Goal: Task Accomplishment & Management: Manage account settings

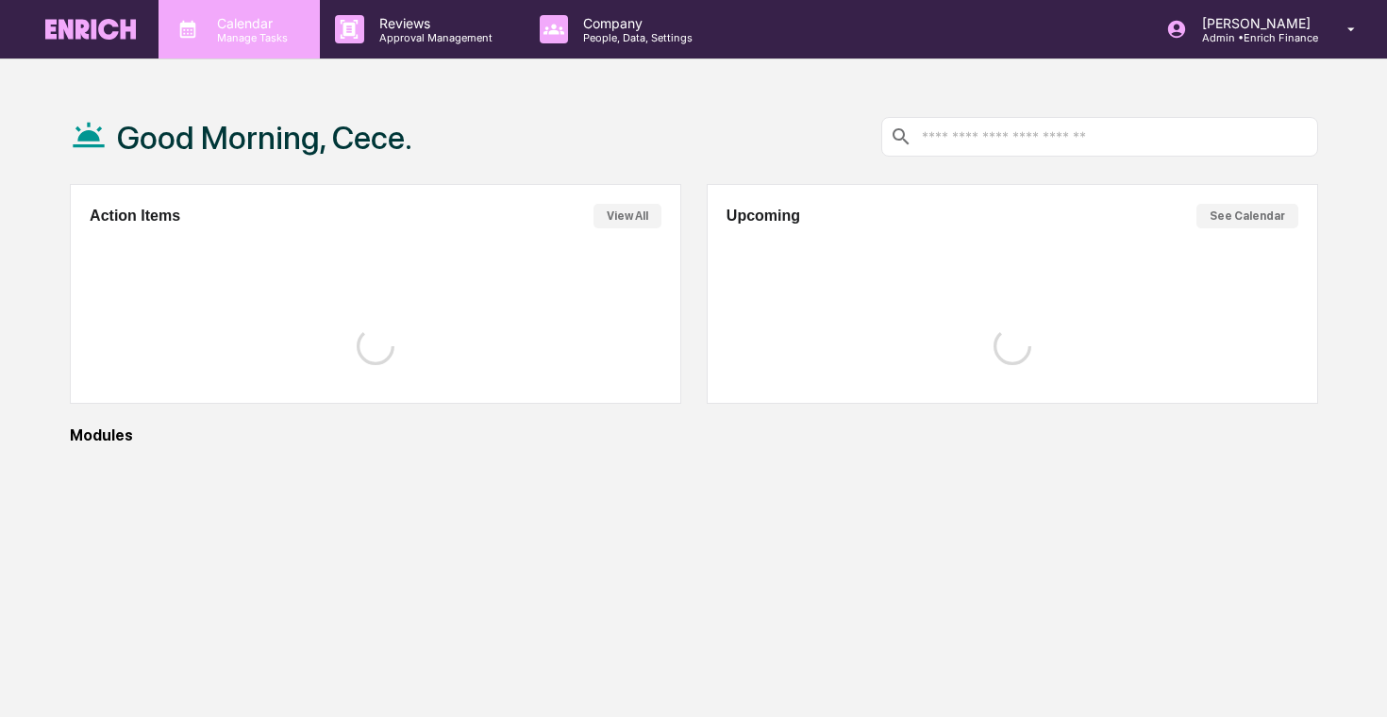
click at [238, 40] on p "Manage Tasks" at bounding box center [249, 37] width 95 height 13
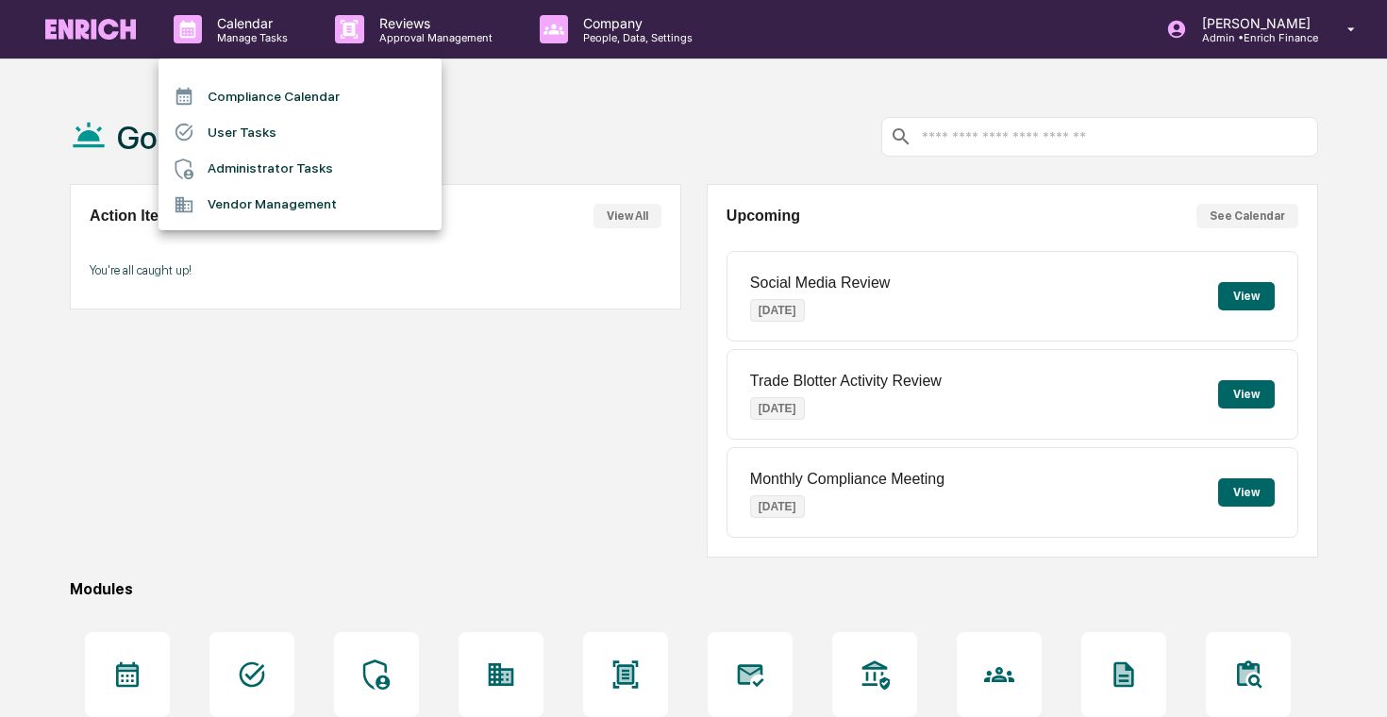
click at [259, 164] on li "Administrator Tasks" at bounding box center [299, 169] width 283 height 36
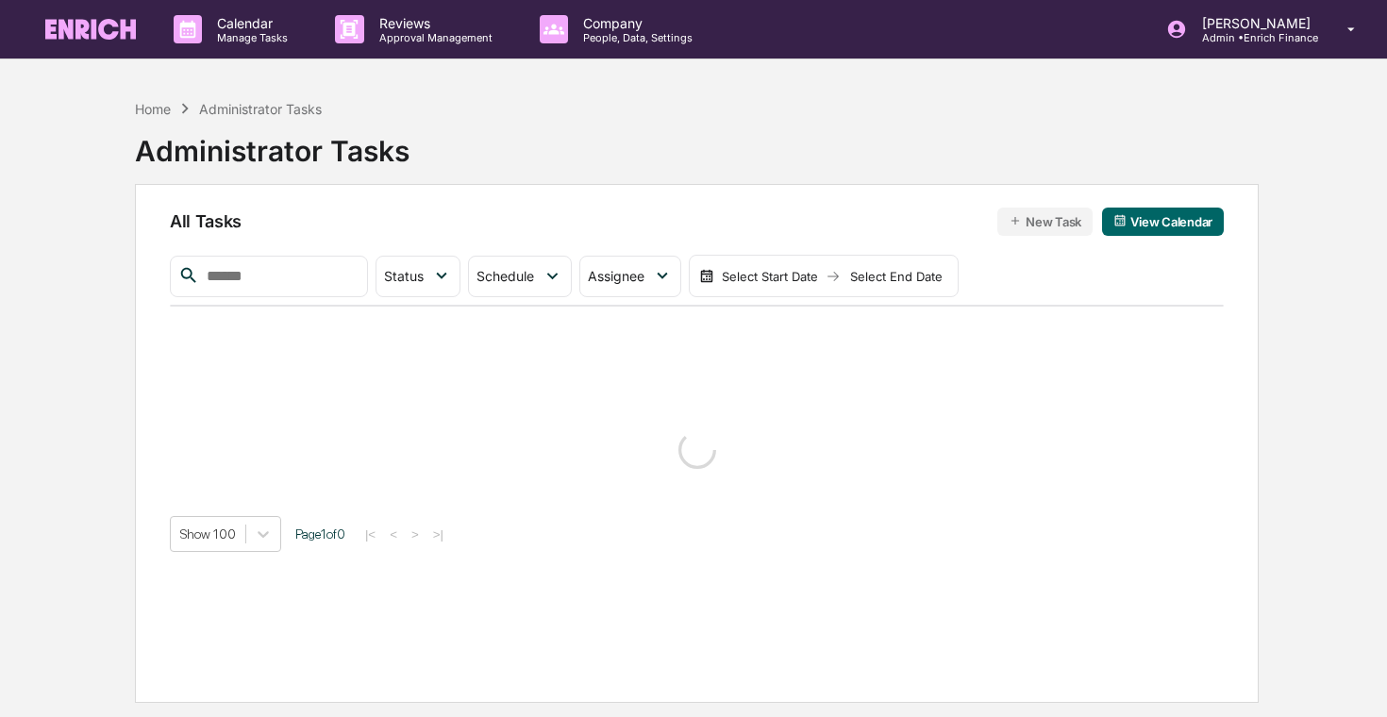
click at [17, 303] on div "Calendar Manage Tasks Reviews Approval Management Company People, Data, Setting…" at bounding box center [693, 403] width 1387 height 807
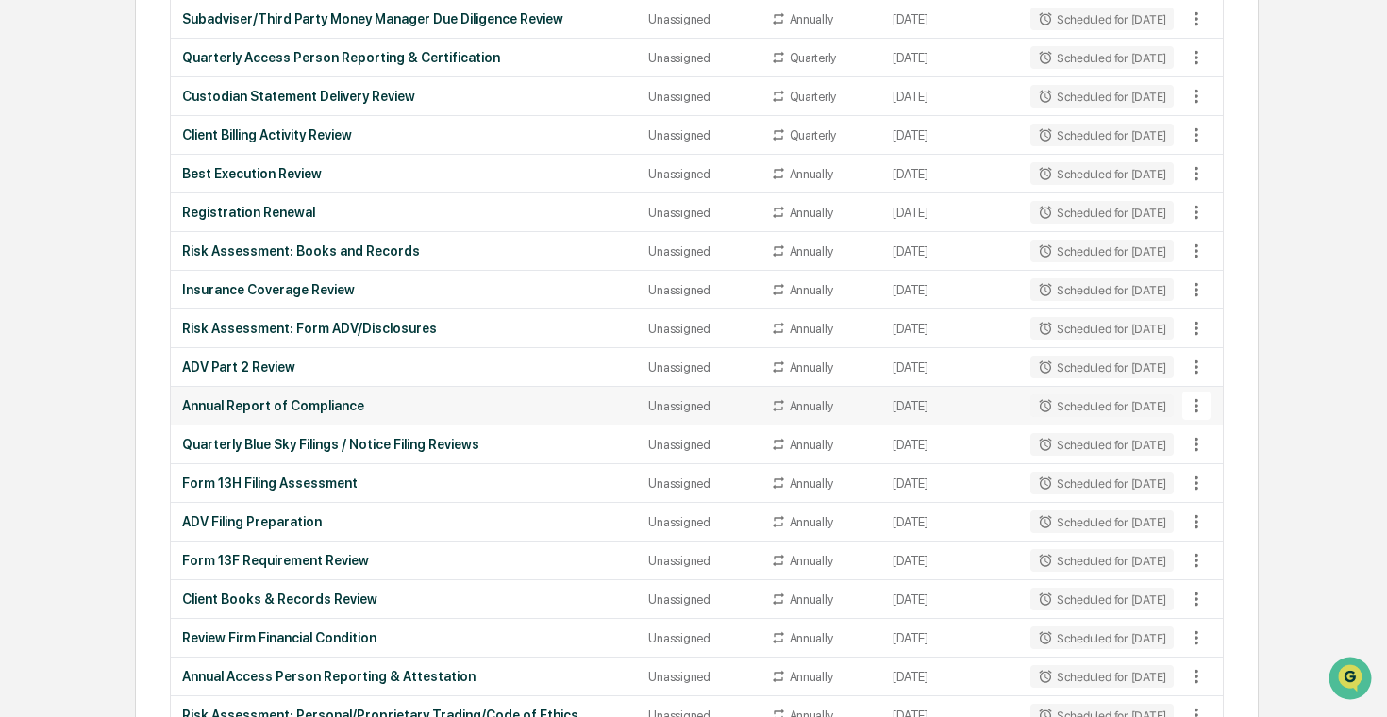
scroll to position [1078, 0]
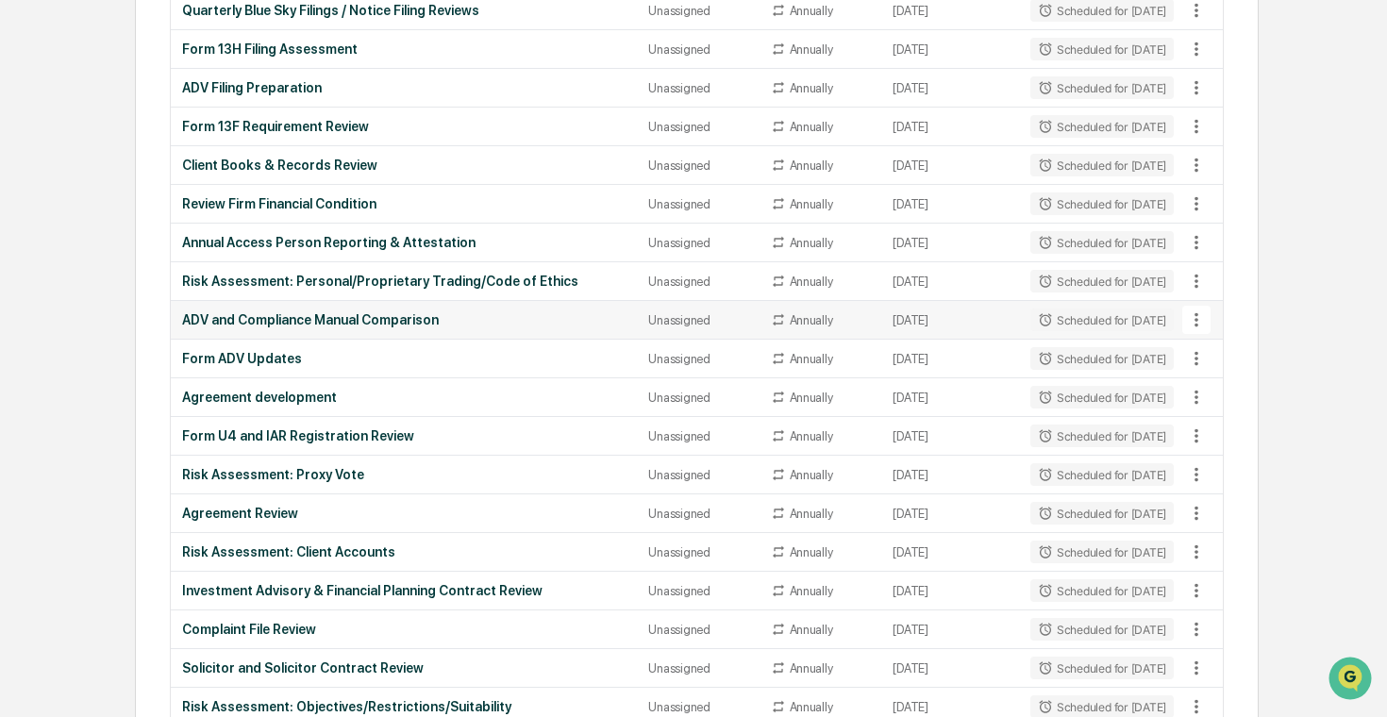
click at [1199, 317] on icon at bounding box center [1196, 319] width 21 height 21
click at [1199, 317] on div at bounding box center [693, 358] width 1387 height 717
click at [1199, 317] on icon at bounding box center [1196, 319] width 21 height 21
click at [1199, 317] on div at bounding box center [693, 358] width 1387 height 717
click at [485, 367] on td "Form ADV Updates" at bounding box center [404, 359] width 467 height 39
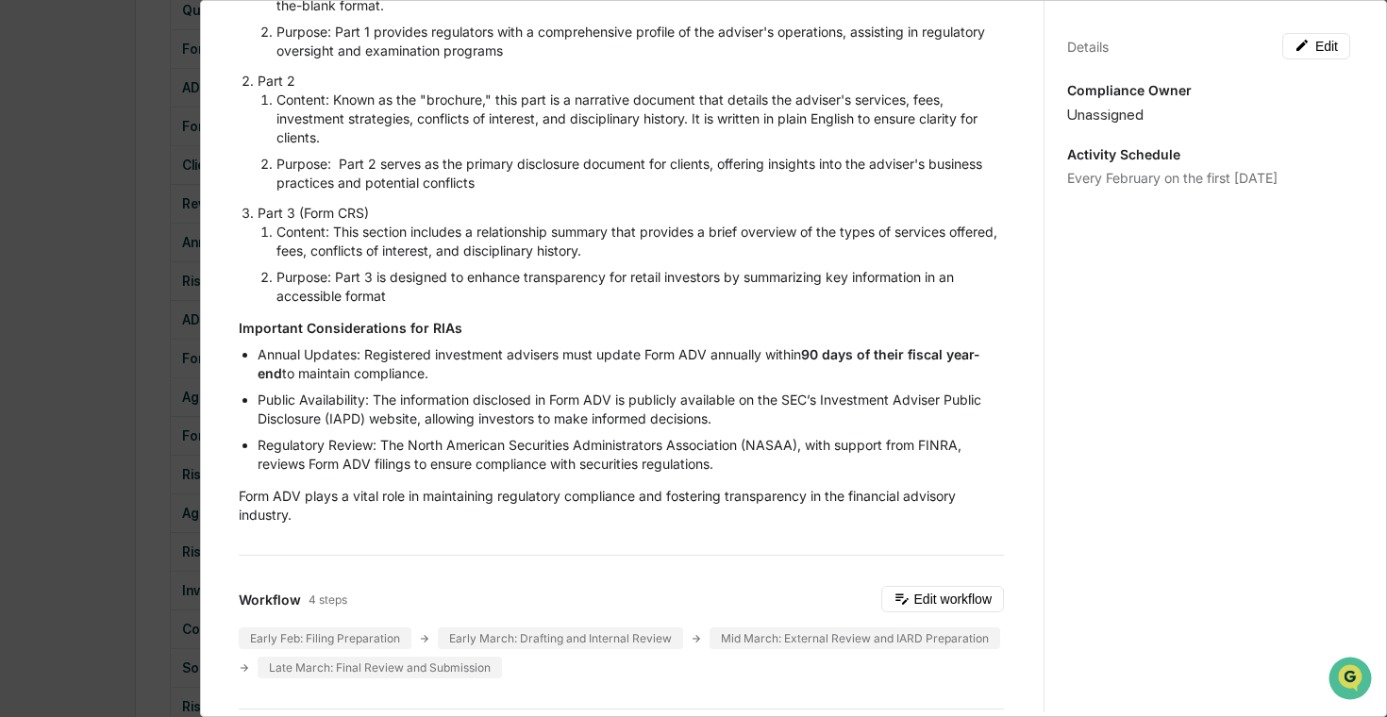
scroll to position [336, 0]
click at [21, 259] on div "Administrator Activity List Form ADV Updates Start Task Spawn Task Form ADV Upd…" at bounding box center [693, 358] width 1387 height 717
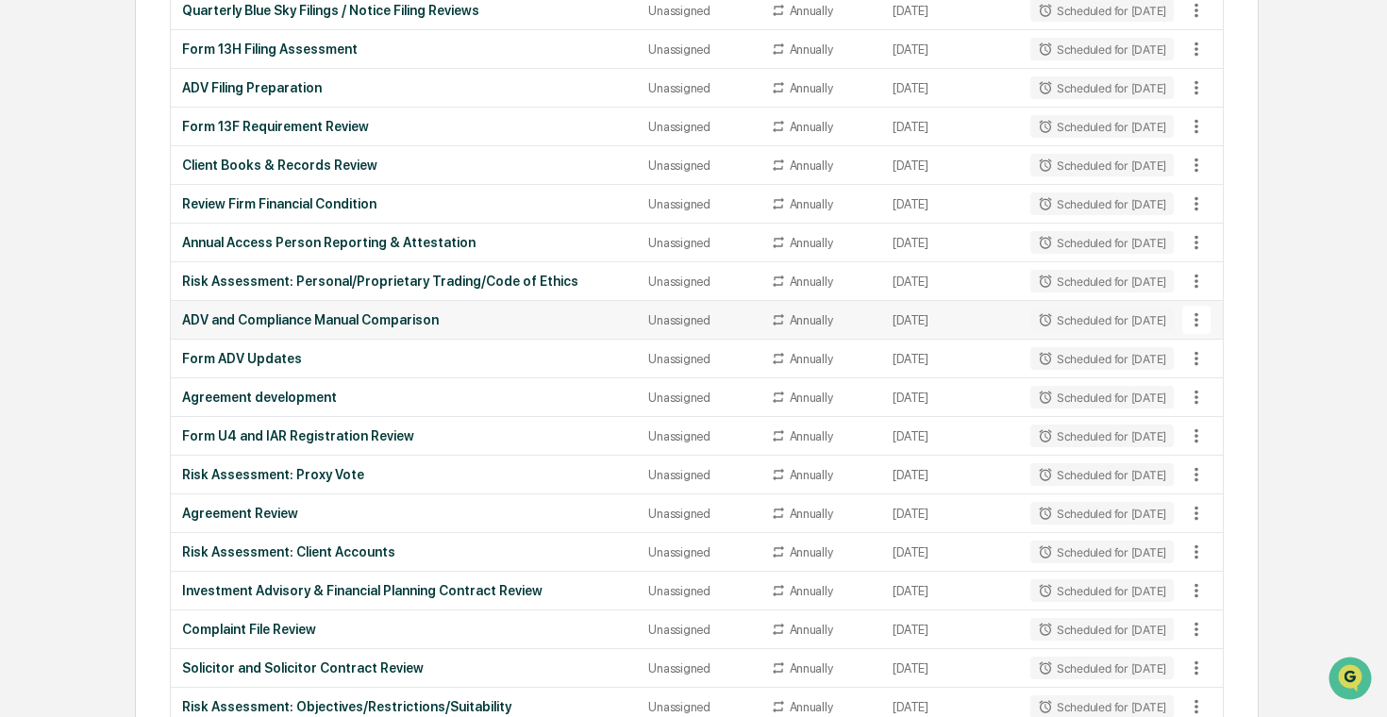
click at [1206, 320] on icon at bounding box center [1196, 319] width 21 height 21
click at [1210, 418] on img at bounding box center [1205, 422] width 15 height 15
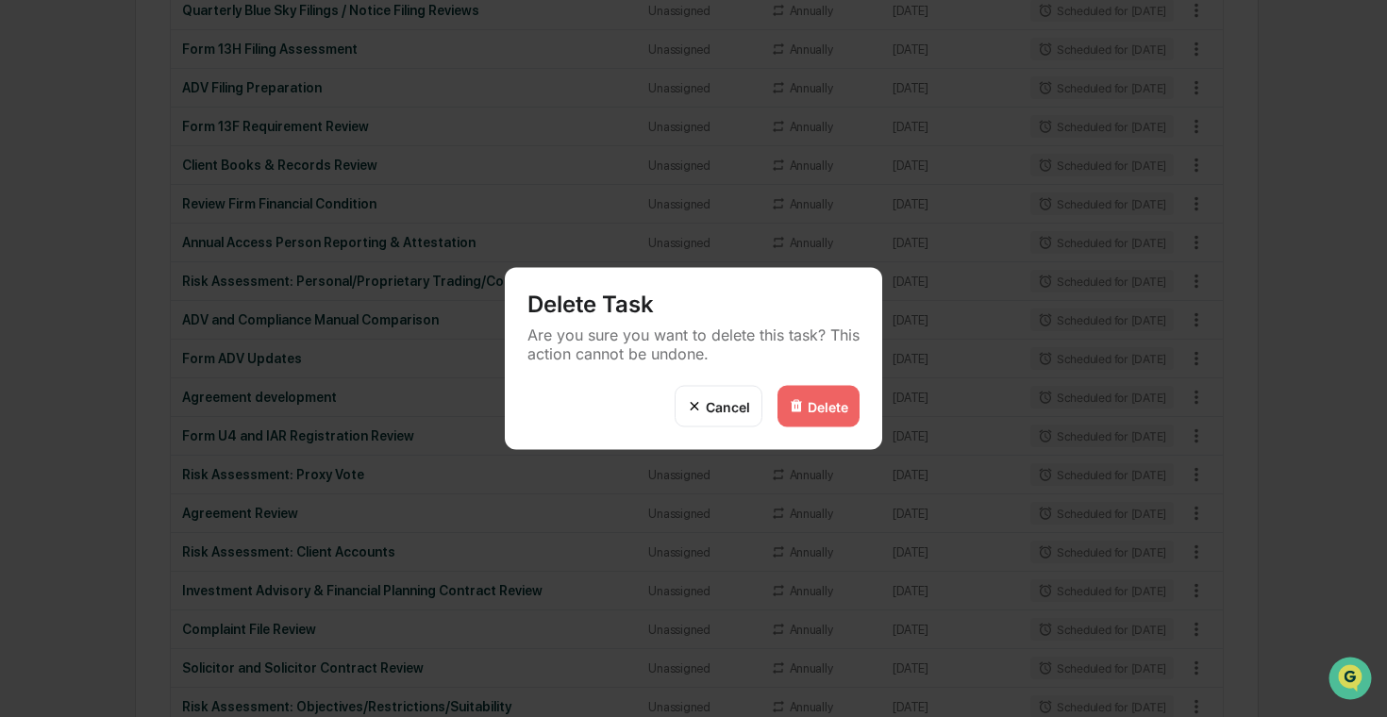
click at [823, 393] on div "Delete" at bounding box center [818, 407] width 82 height 42
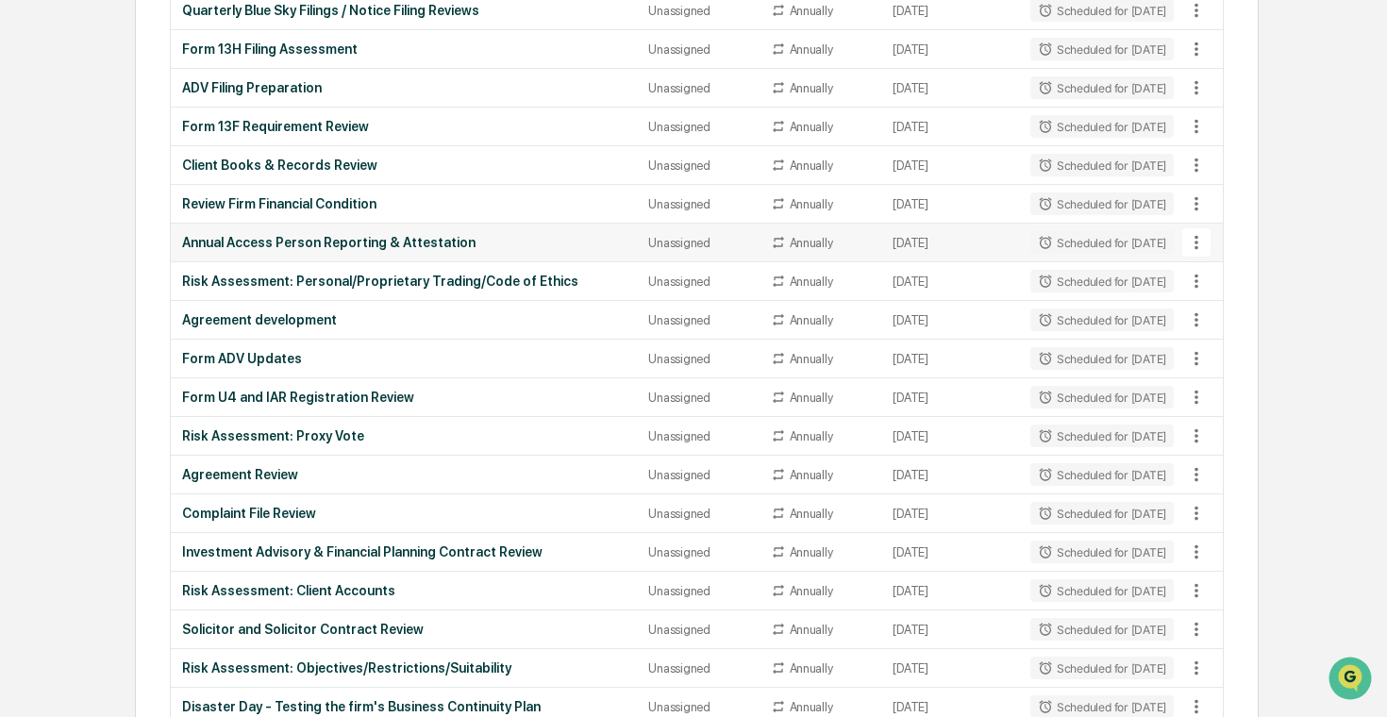
scroll to position [0, 0]
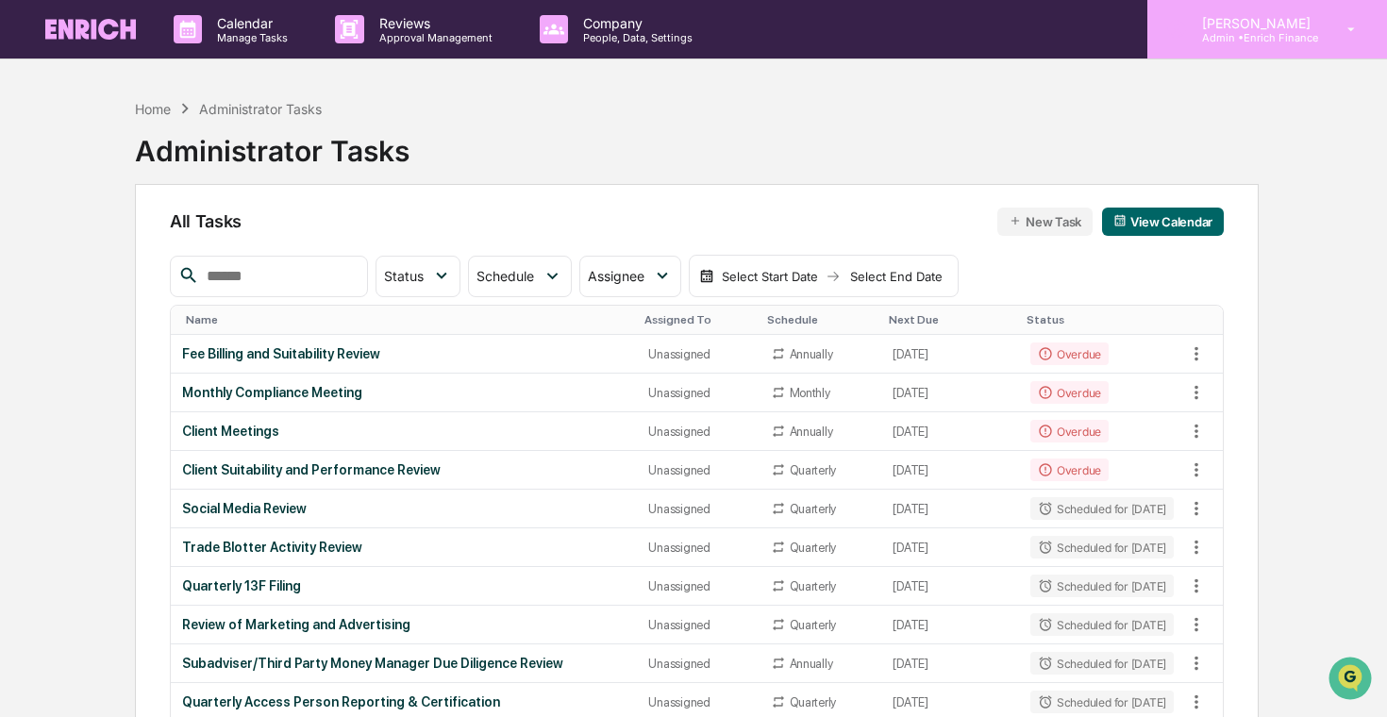
click at [1267, 57] on div "[PERSON_NAME] Admin • Enrich Finance" at bounding box center [1267, 29] width 240 height 58
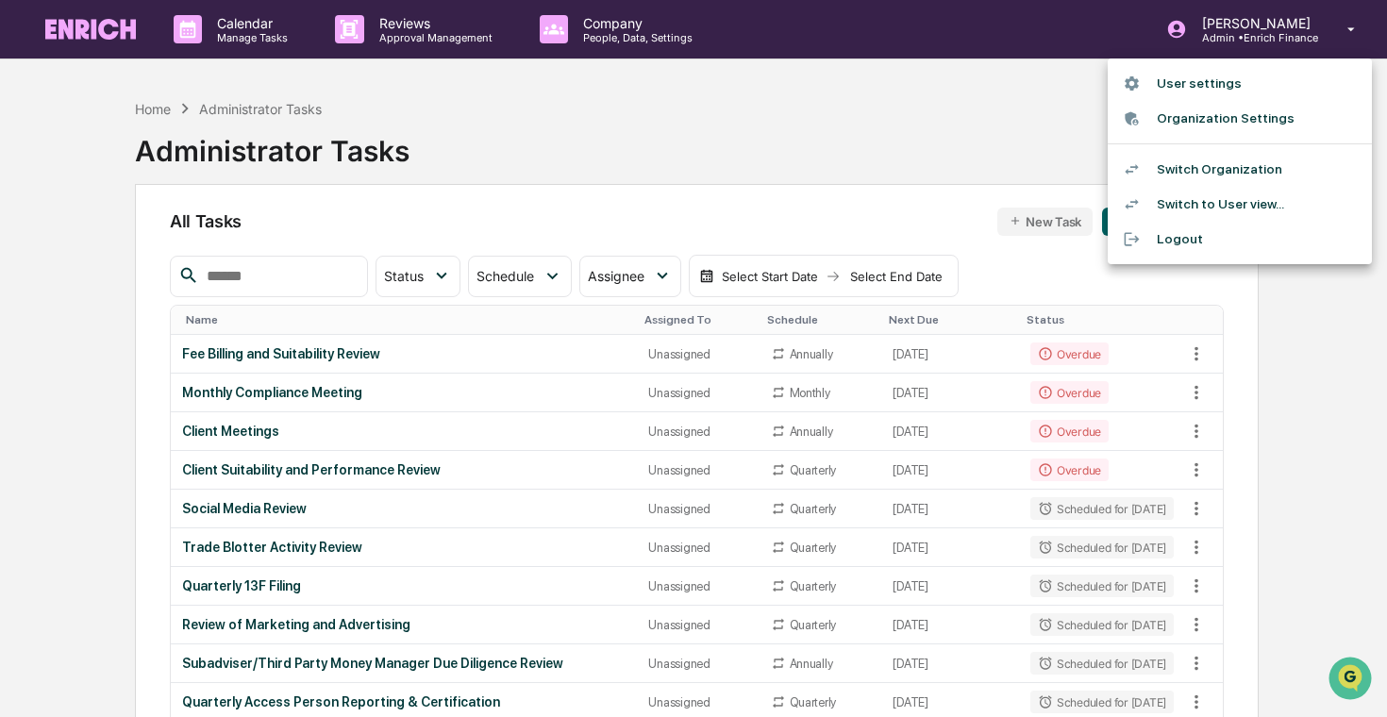
click at [1224, 163] on li "Switch Organization" at bounding box center [1239, 169] width 264 height 35
